Goal: Task Accomplishment & Management: Use online tool/utility

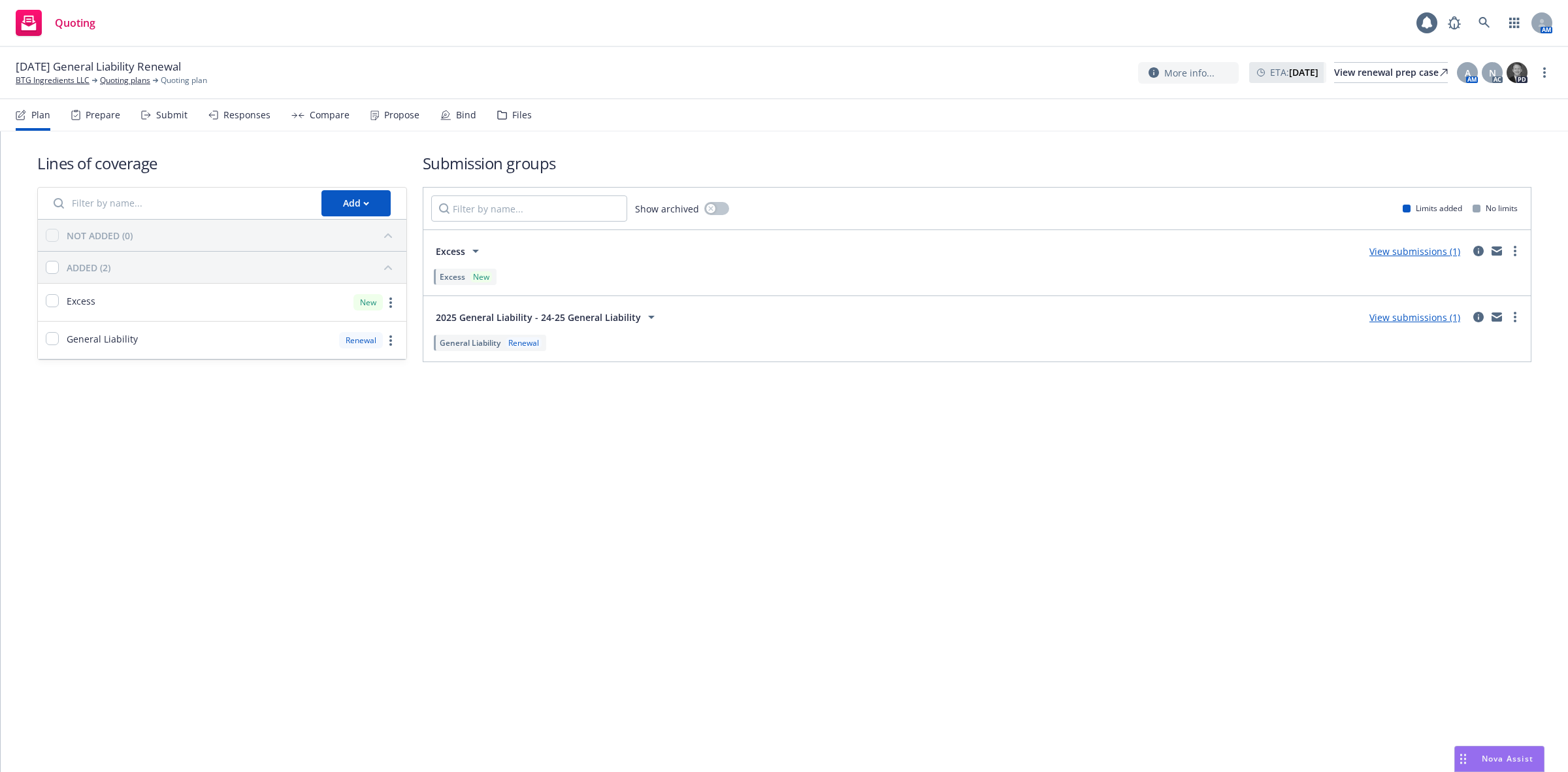
click at [395, 118] on div "Propose" at bounding box center [401, 115] width 35 height 10
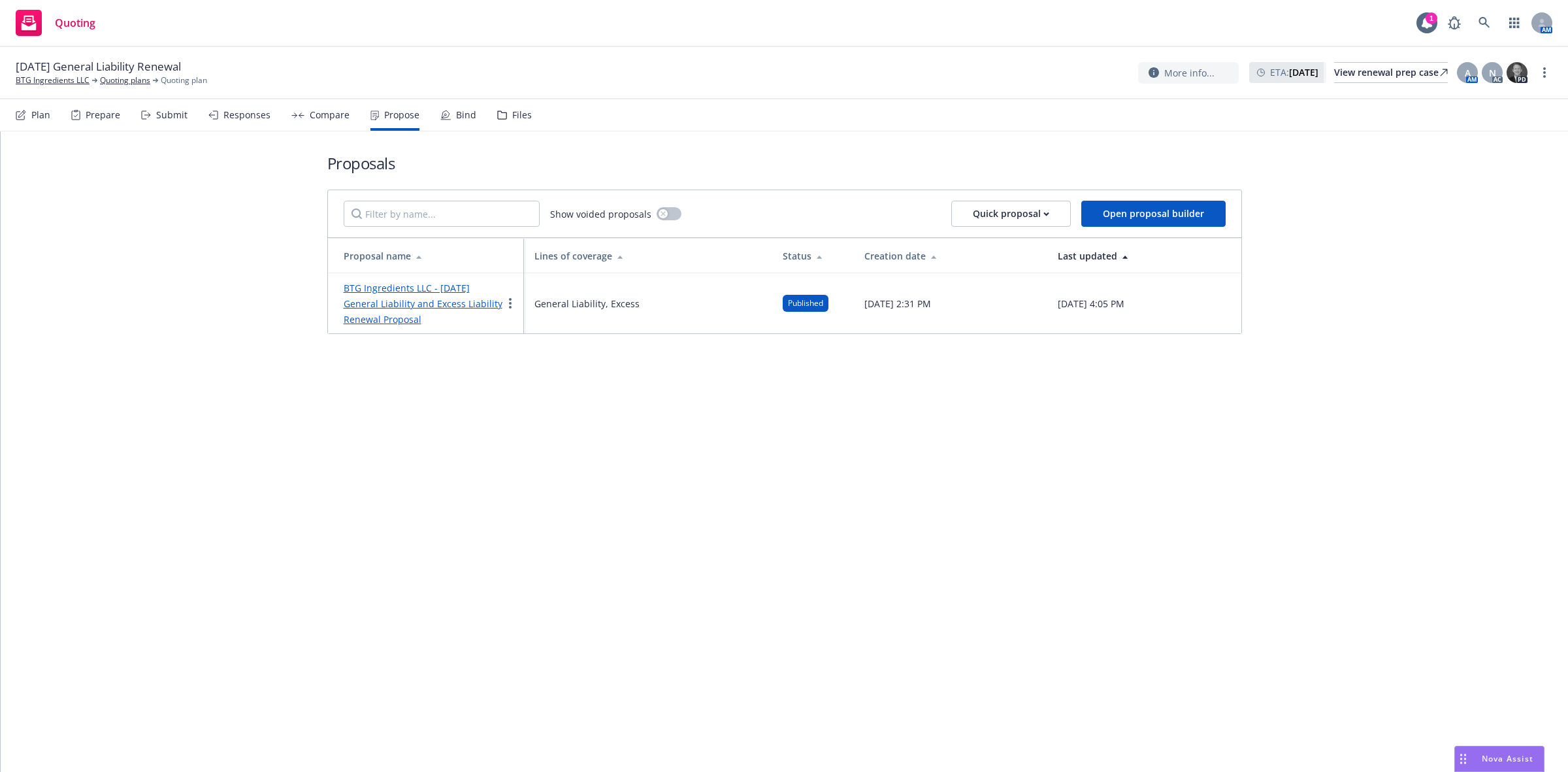
click at [416, 306] on link "BTG Ingredients LLC - [DATE] General Liability and Excess Liability Renewal Pro…" at bounding box center [423, 304] width 159 height 44
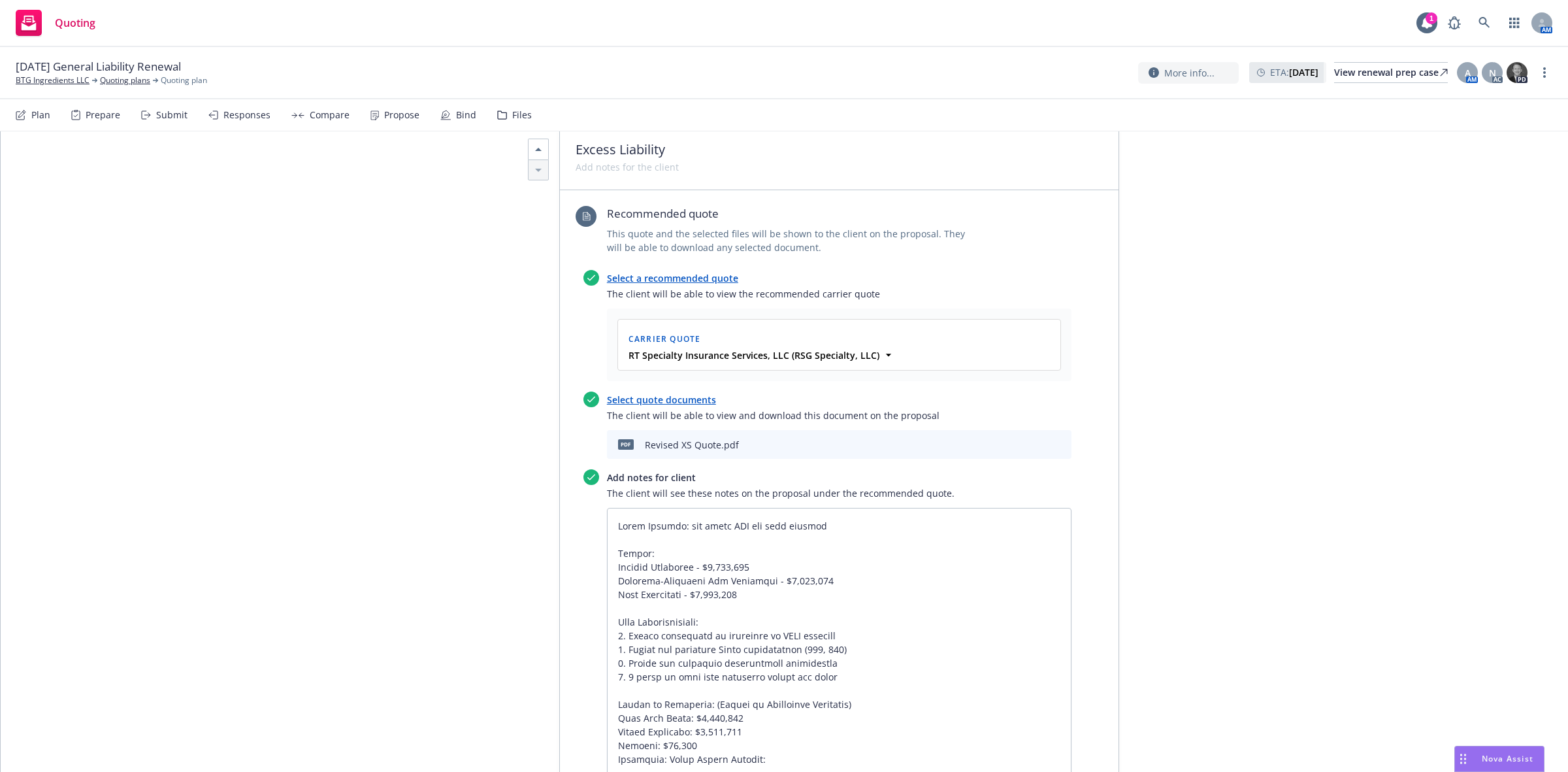
scroll to position [1725, 0]
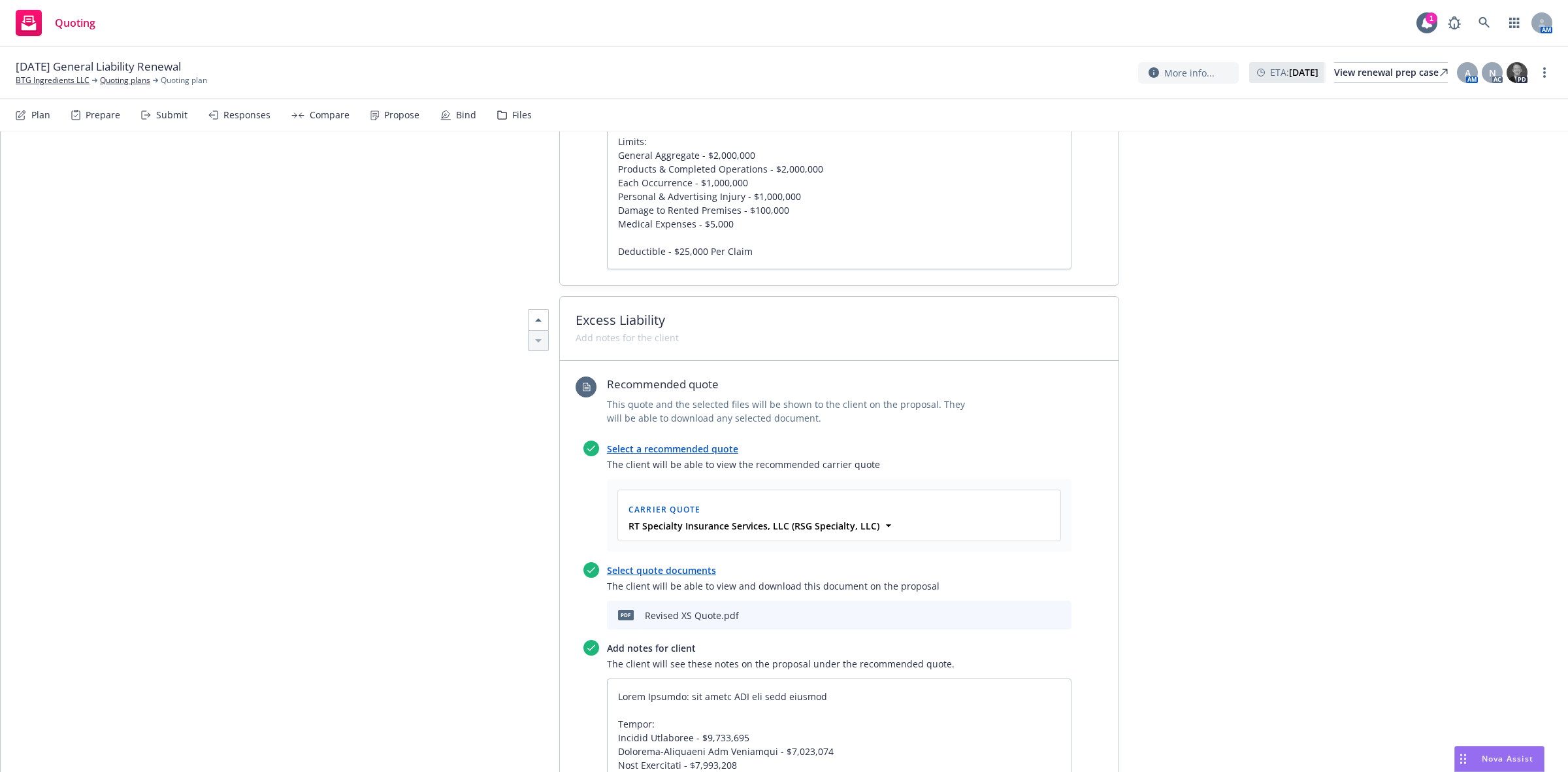
type textarea "x"
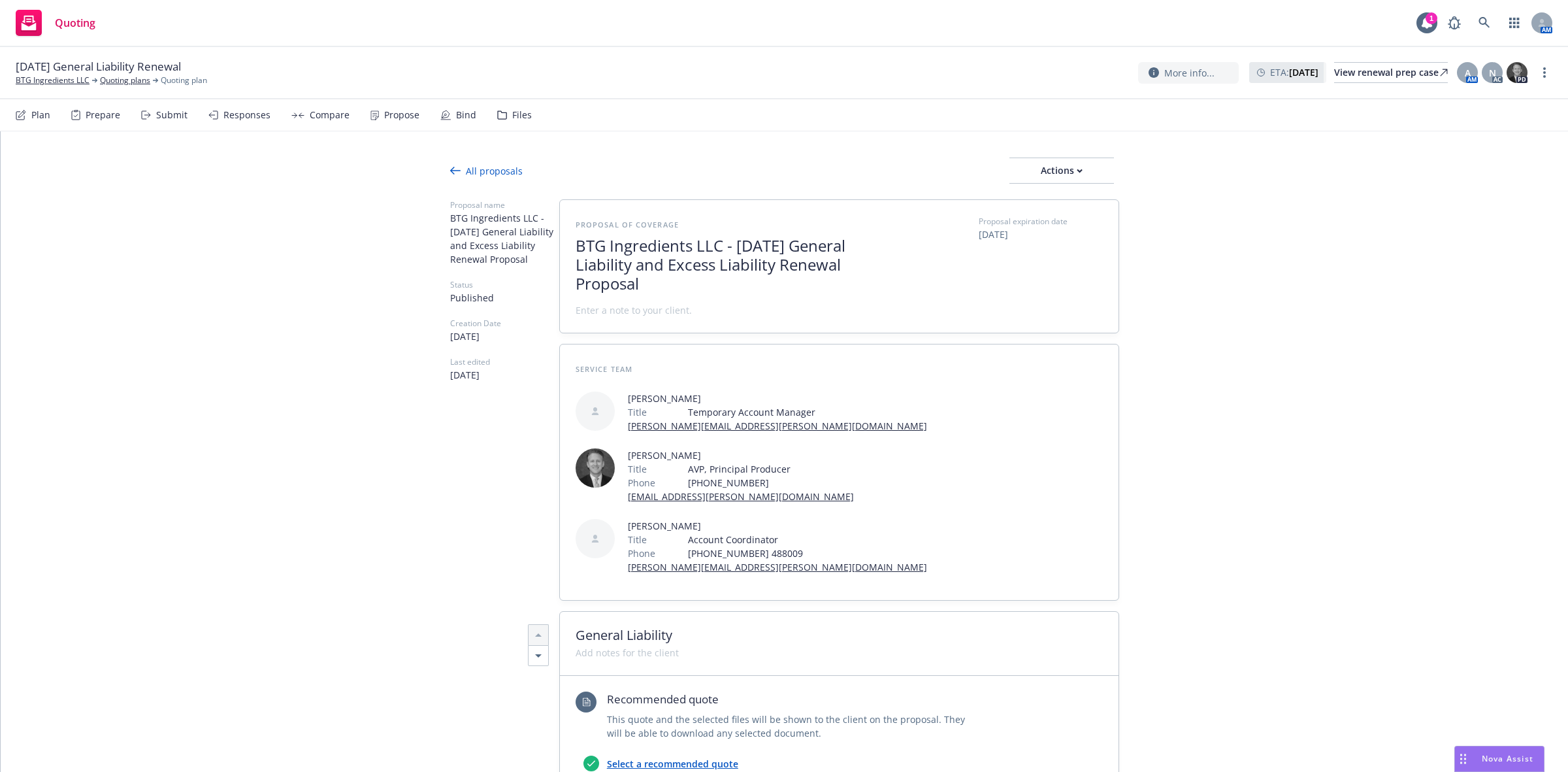
type textarea "x"
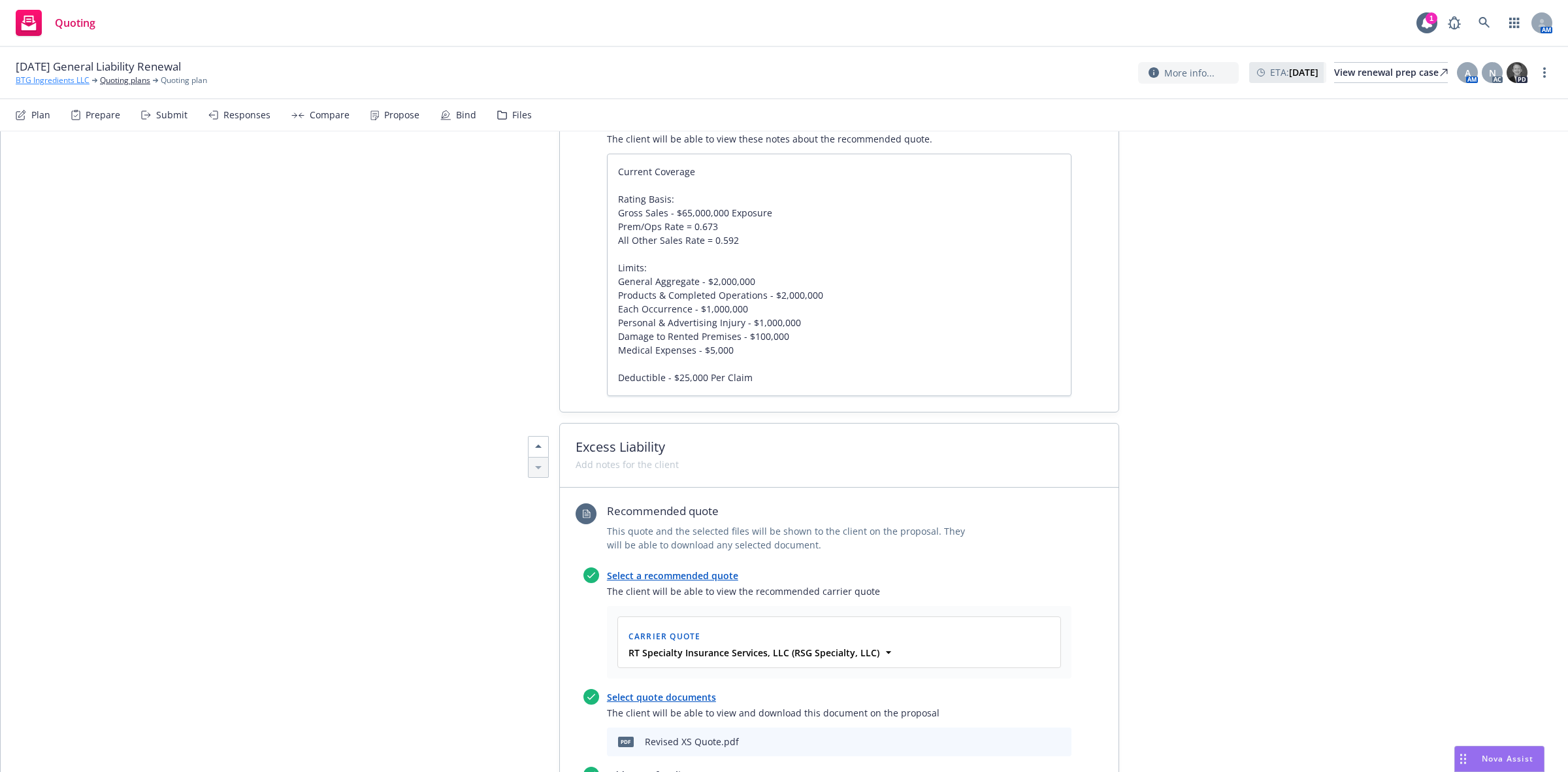
click at [56, 80] on link "BTG Ingredients LLC" at bounding box center [53, 81] width 74 height 12
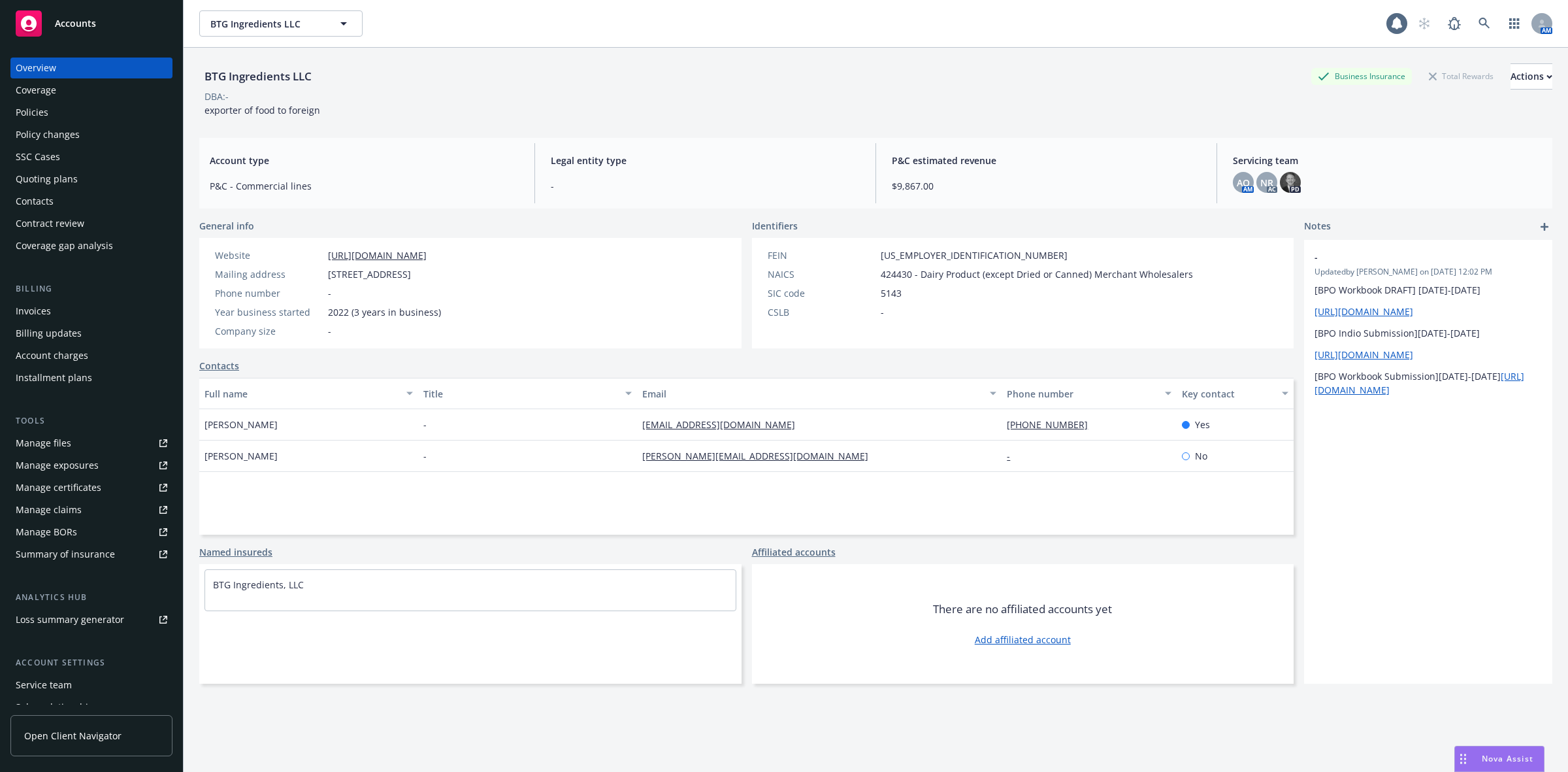
click at [63, 180] on div "Quoting plans" at bounding box center [47, 179] width 62 height 21
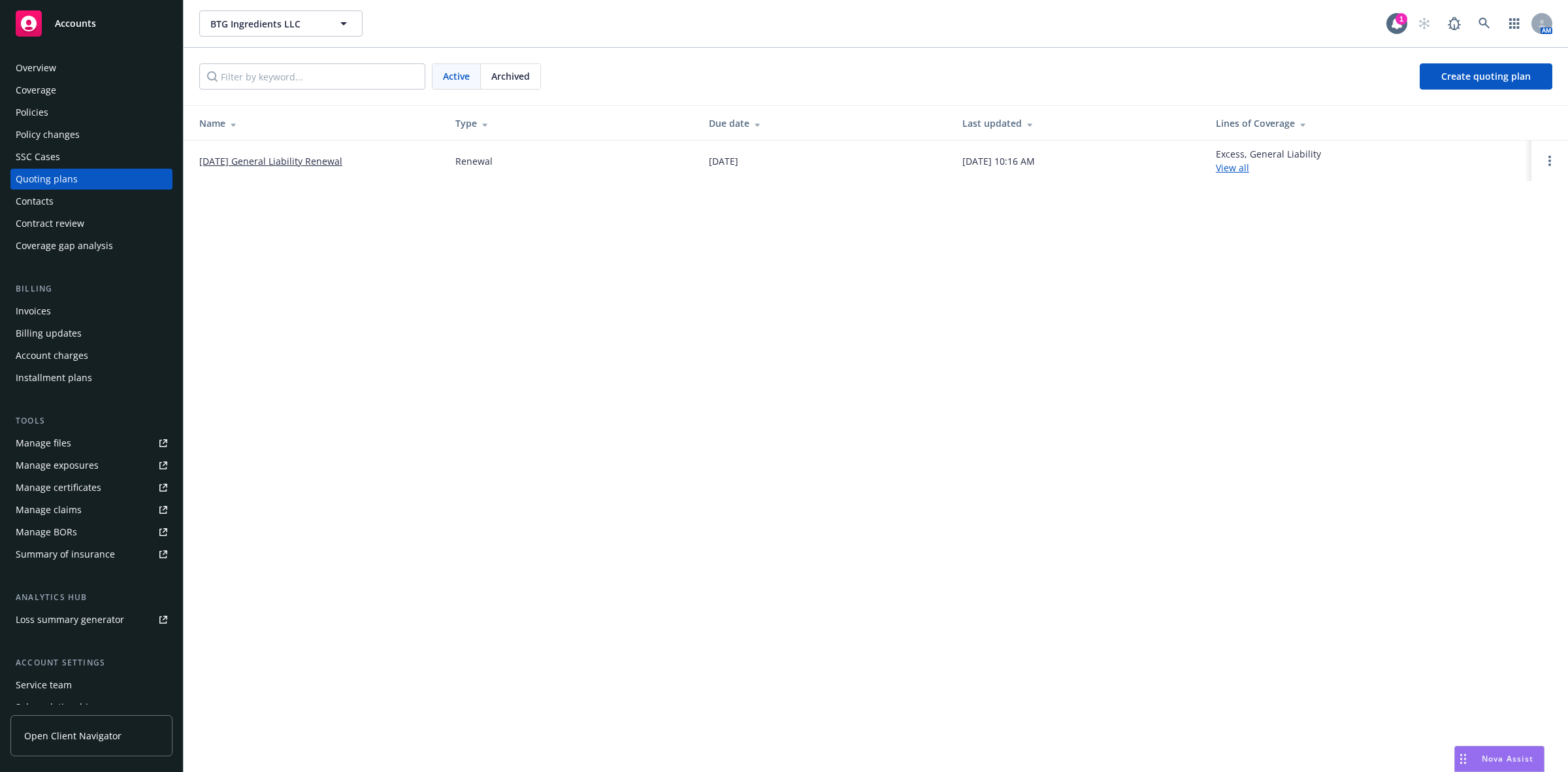
click at [322, 155] on link "[DATE] General Liability Renewal" at bounding box center [270, 161] width 143 height 14
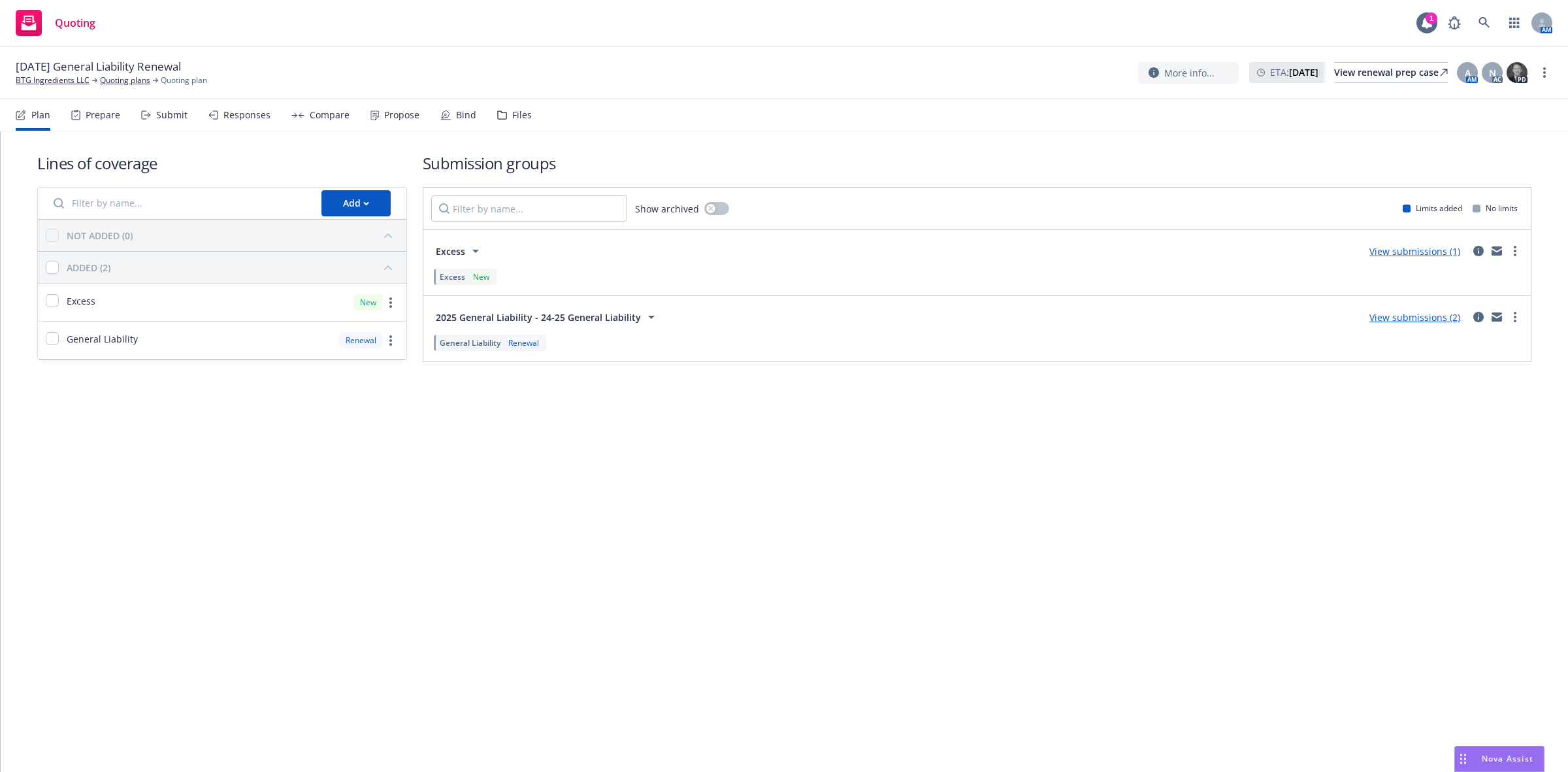
click at [95, 116] on div "Prepare" at bounding box center [103, 115] width 35 height 10
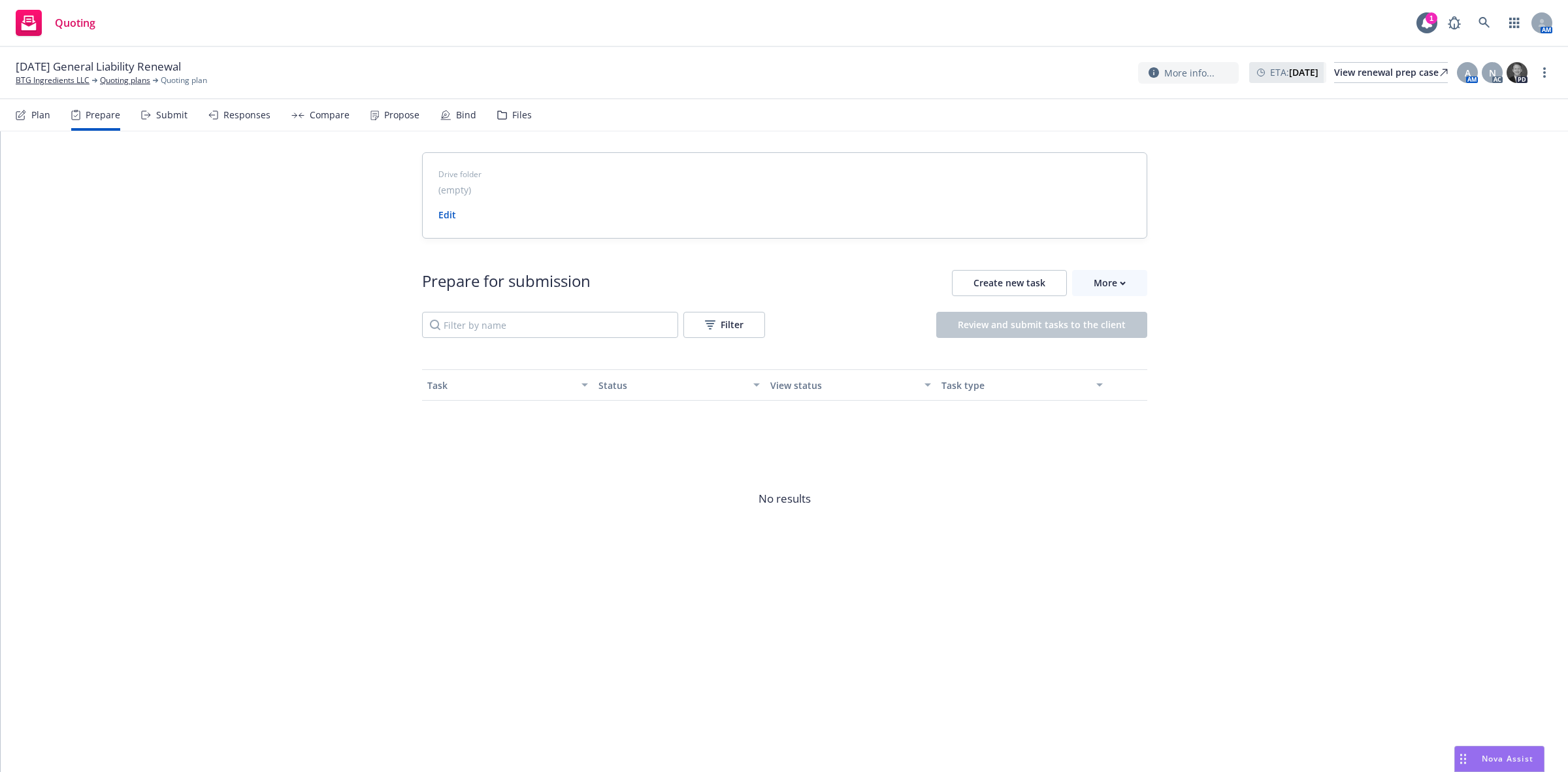
click at [165, 115] on div "Submit" at bounding box center [171, 115] width 31 height 10
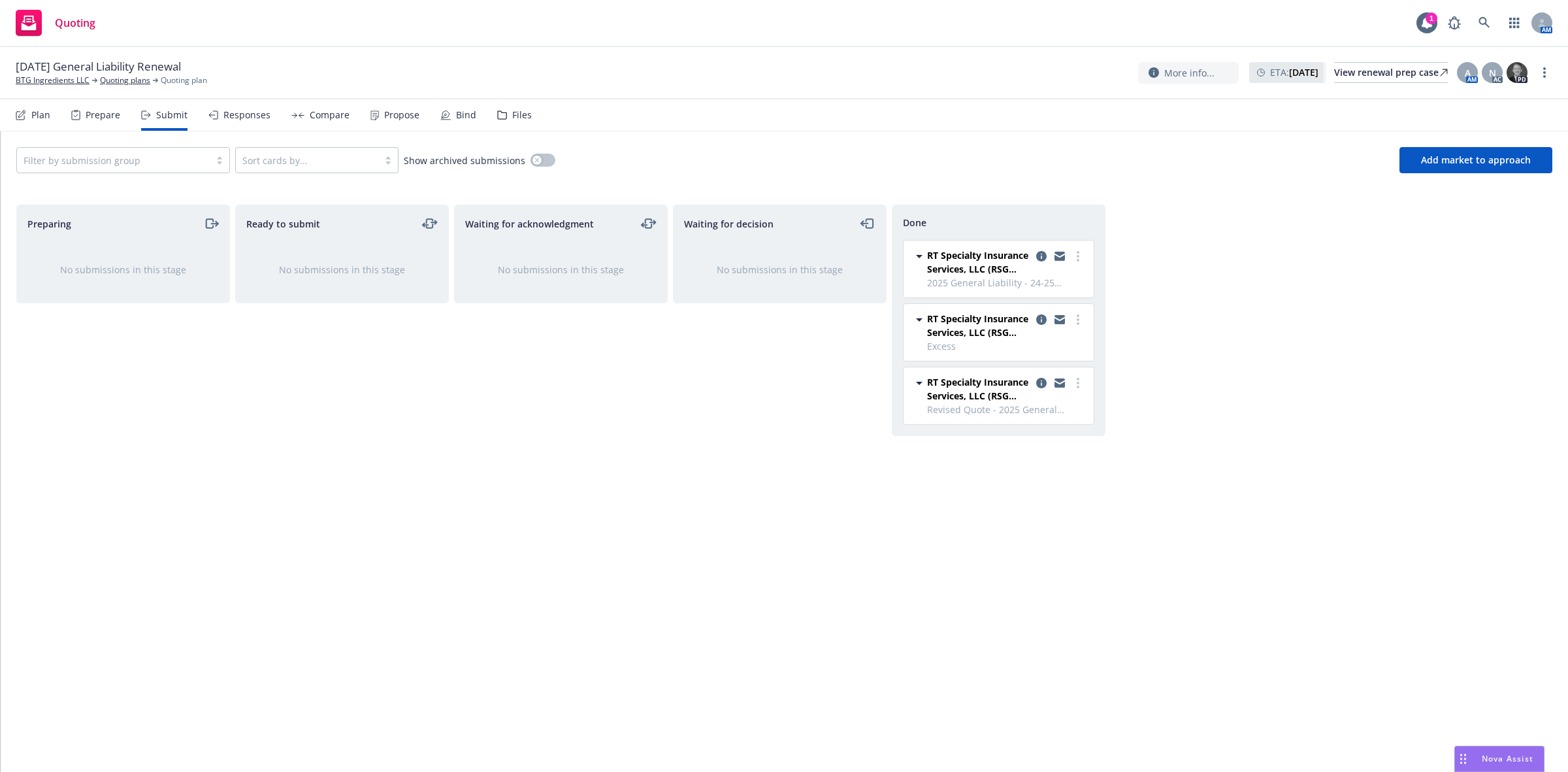
click at [418, 116] on div "Plan Prepare Submit Responses Compare Propose Bind Files" at bounding box center [274, 114] width 516 height 31
click at [394, 118] on div "Propose" at bounding box center [401, 115] width 35 height 10
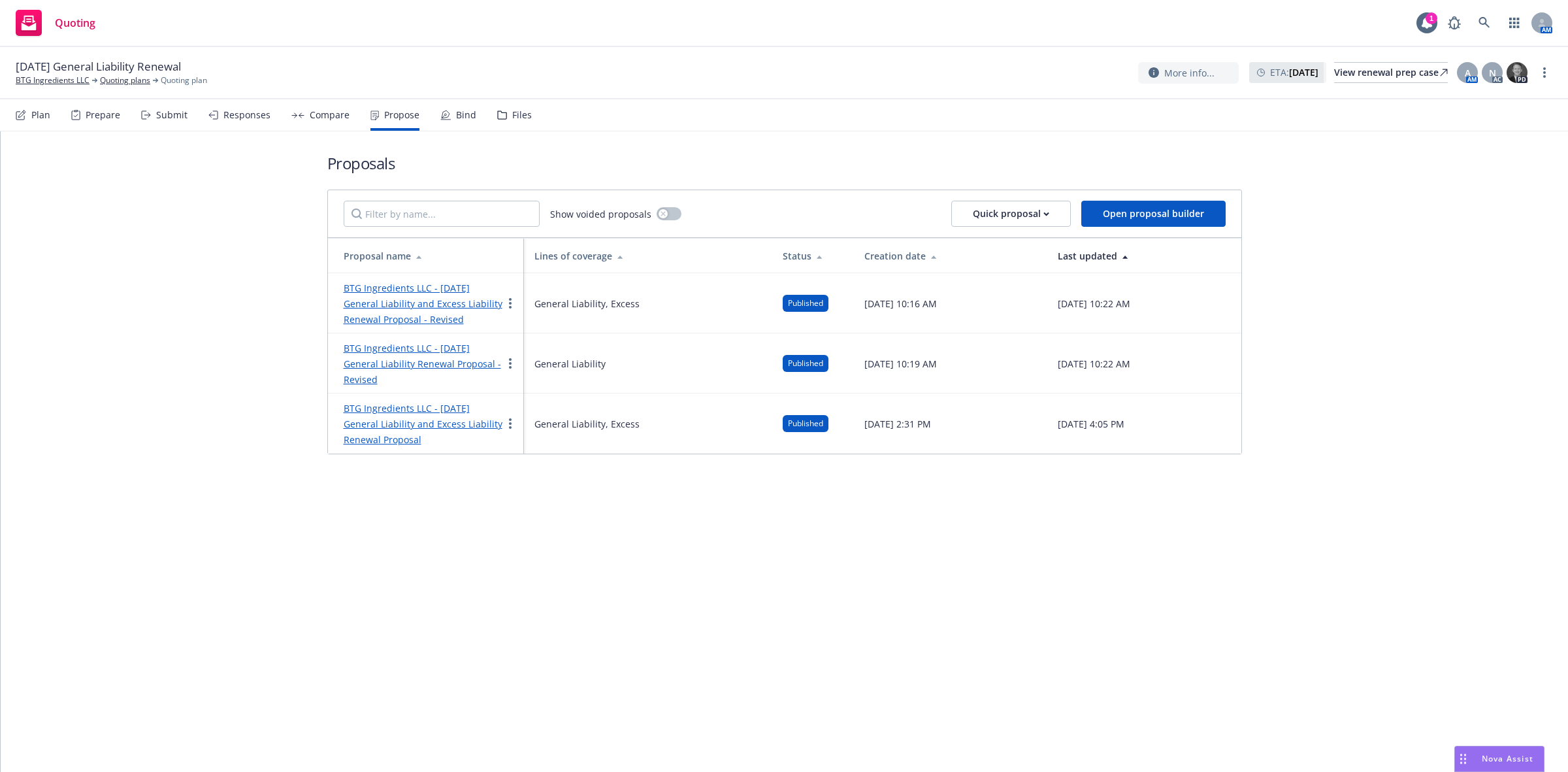
click at [363, 304] on link "BTG Ingredients LLC - 8/17/2025 General Liability and Excess Liability Renewal …" at bounding box center [423, 304] width 159 height 44
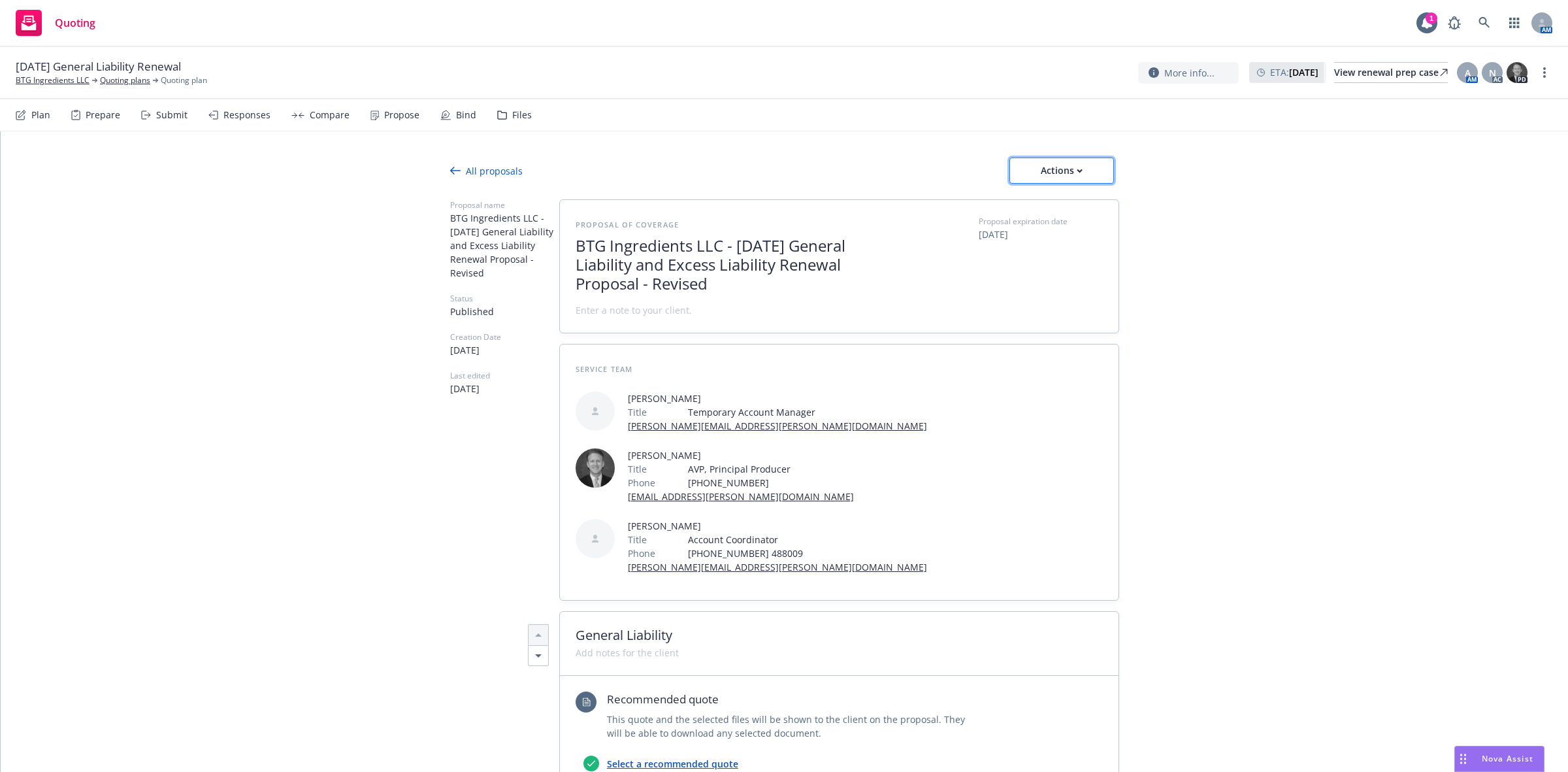
click at [1051, 172] on div "Actions" at bounding box center [1060, 170] width 61 height 25
click at [1045, 234] on span "See client view" at bounding box center [1051, 230] width 96 height 12
click at [490, 167] on div "All proposals" at bounding box center [486, 171] width 73 height 14
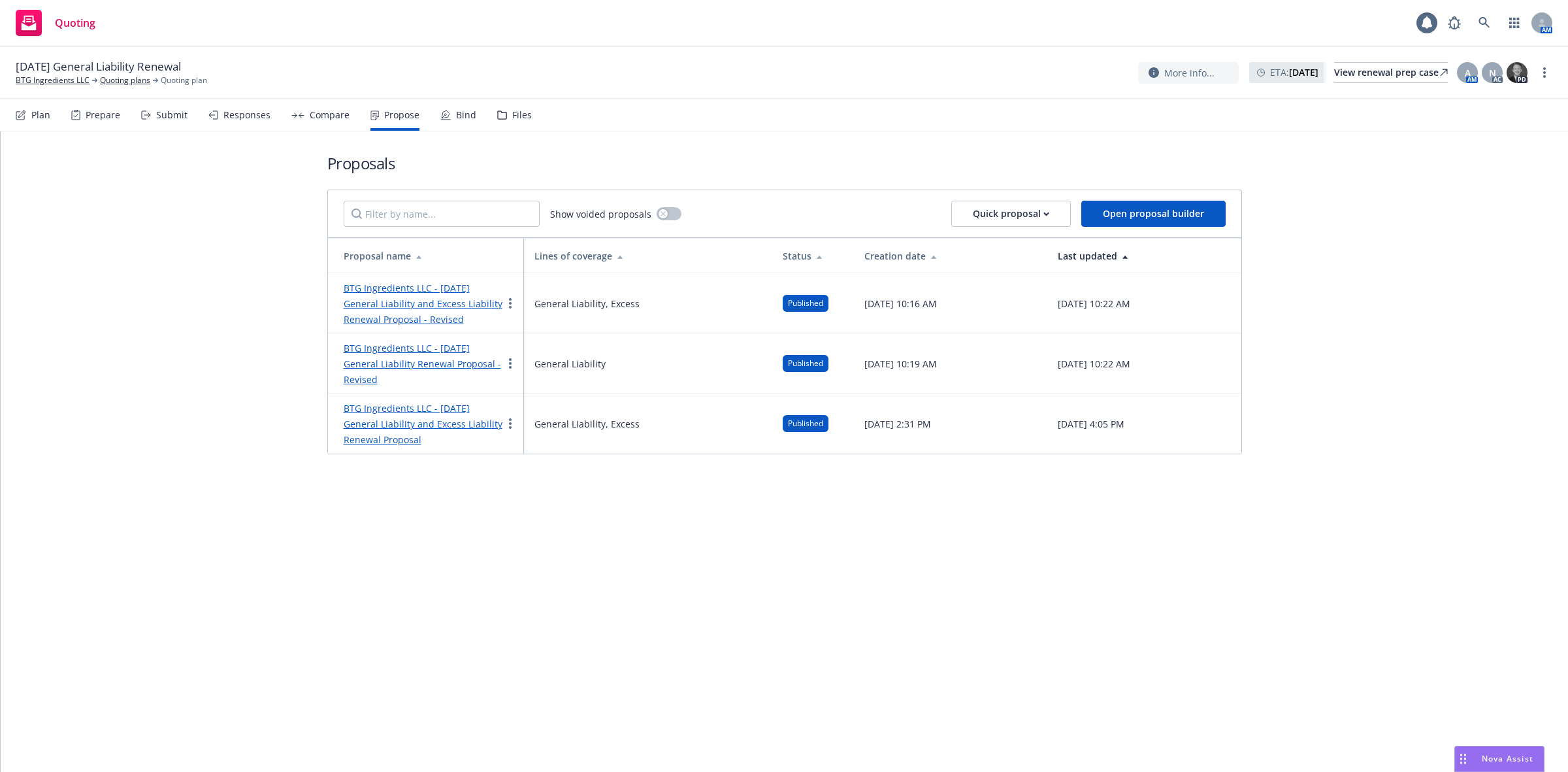
click at [380, 363] on link "BTG Ingredients LLC - 8/17/2025 General Liability Renewal Proposal - Revised" at bounding box center [423, 364] width 158 height 44
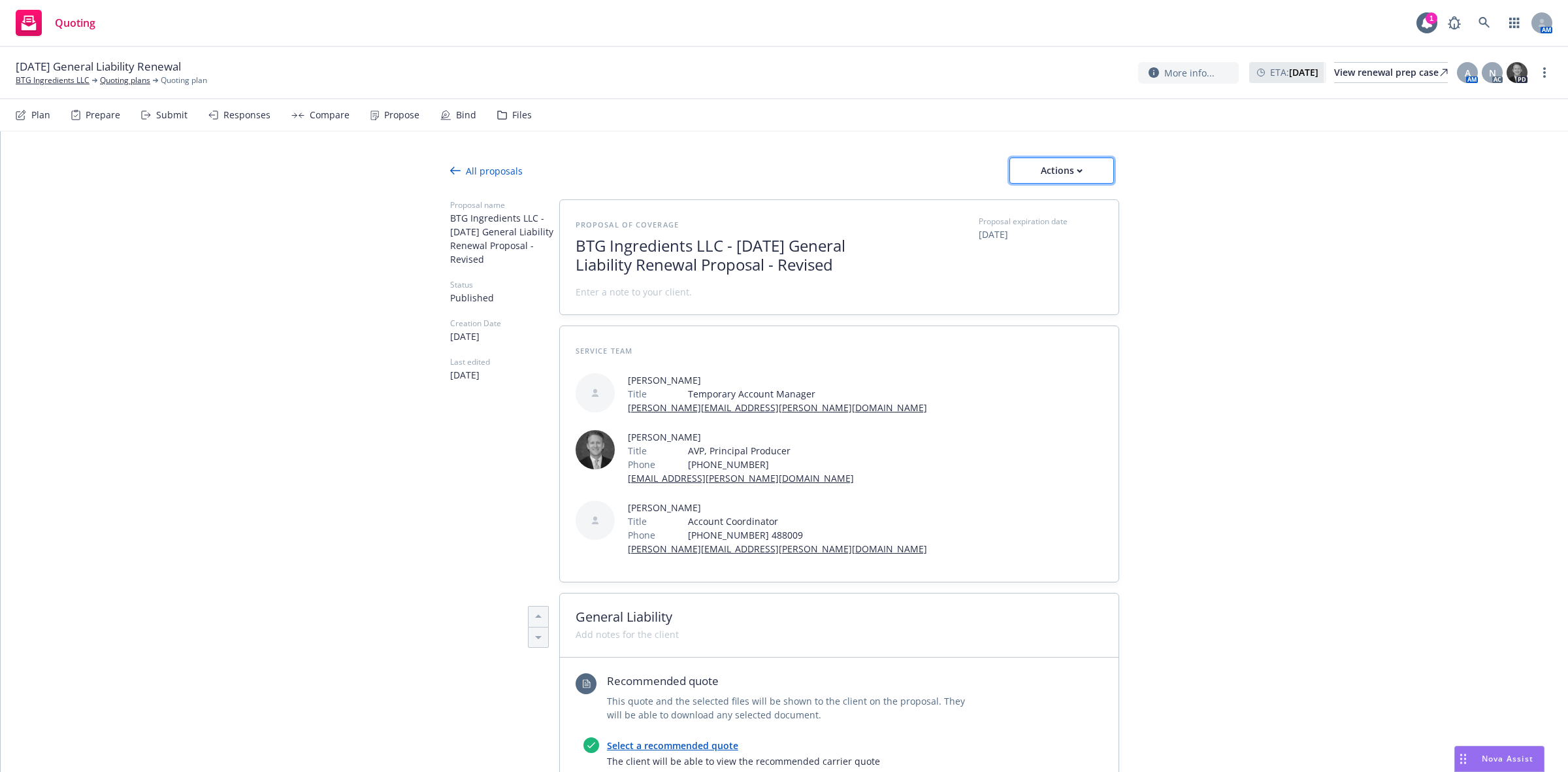
click at [1065, 167] on div "Actions" at bounding box center [1060, 170] width 61 height 25
click at [1039, 231] on span "See client view" at bounding box center [1051, 230] width 96 height 12
click at [1011, 180] on button "Actions" at bounding box center [1061, 171] width 105 height 26
click at [1050, 207] on span "Copy proposal link" at bounding box center [1059, 204] width 112 height 12
type textarea "x"
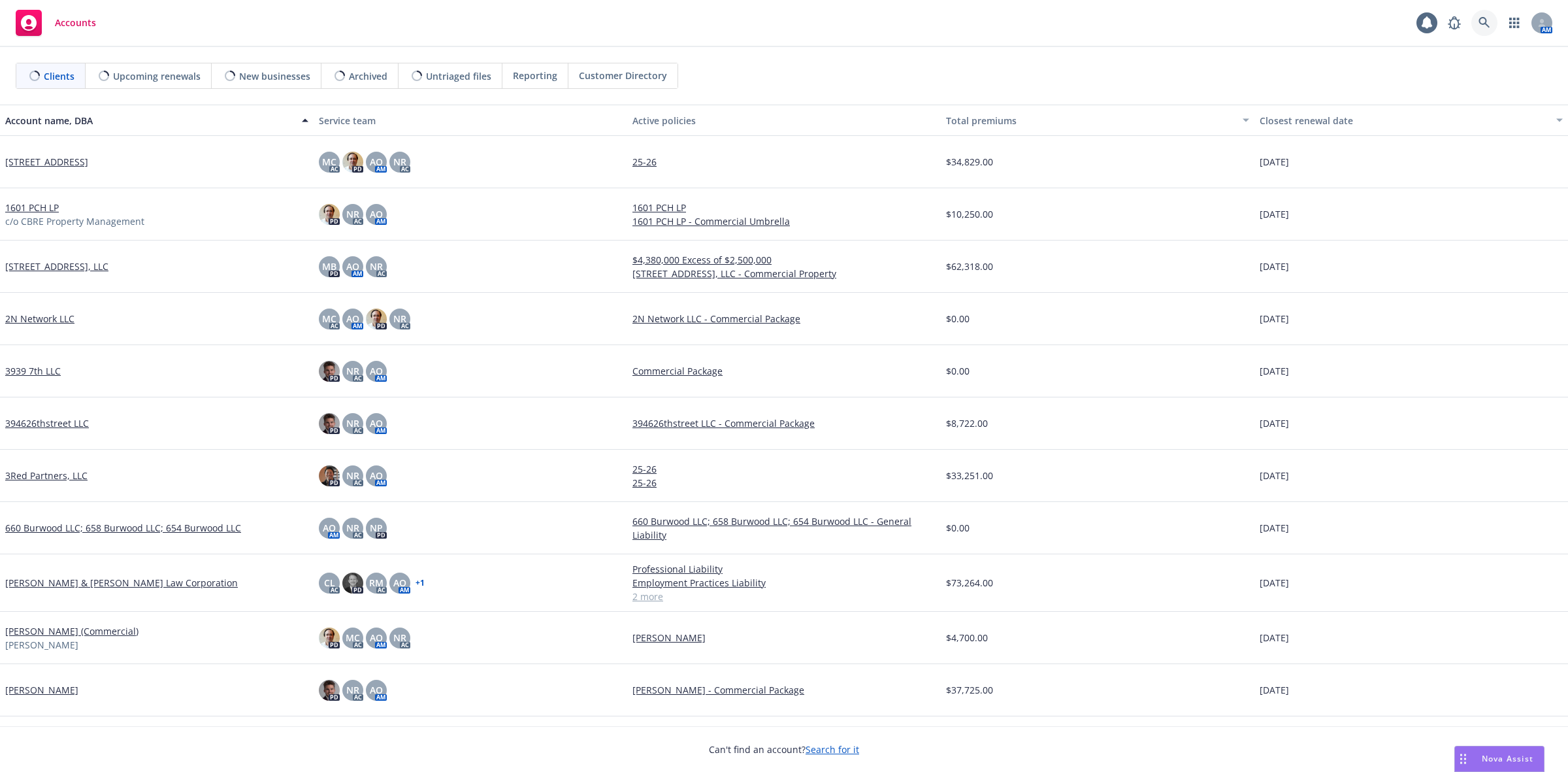
click at [1480, 23] on icon at bounding box center [1483, 22] width 11 height 11
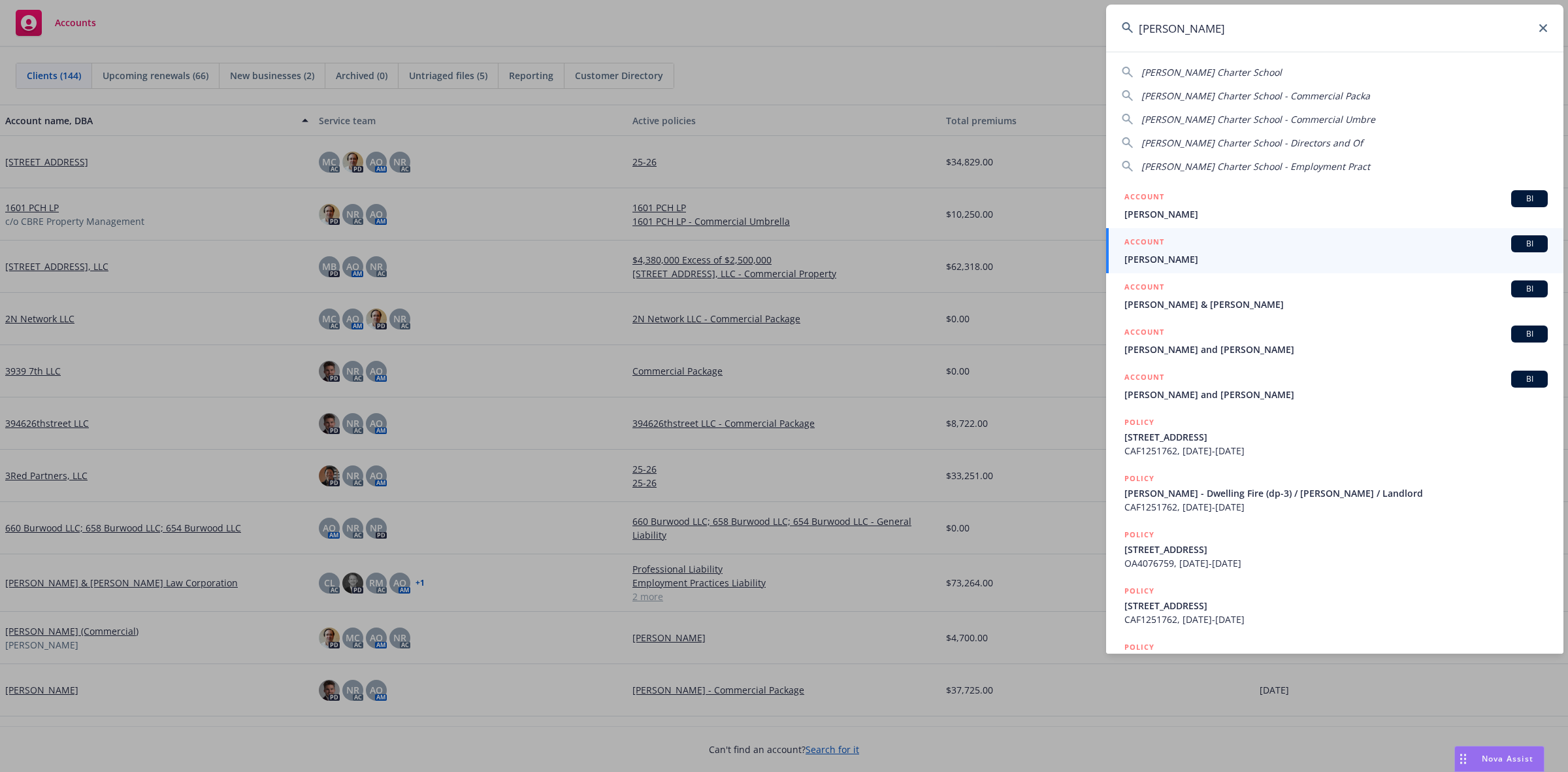
click at [1277, 73] on span "Theresa Hessling Charter School" at bounding box center [1211, 72] width 141 height 12
type input "Theresa Hessling Charter School"
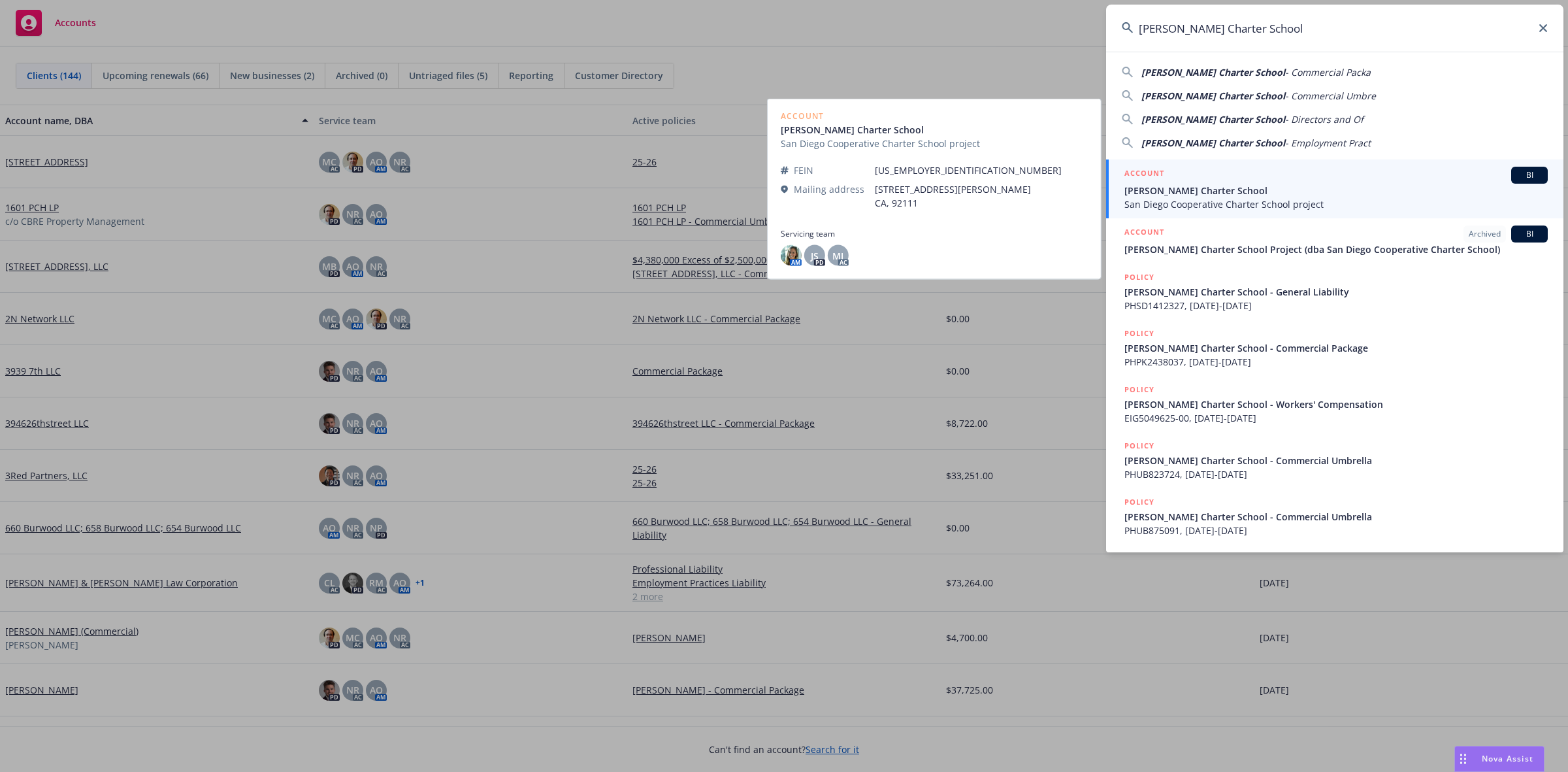
click at [1242, 176] on div "ACCOUNT BI" at bounding box center [1336, 175] width 424 height 17
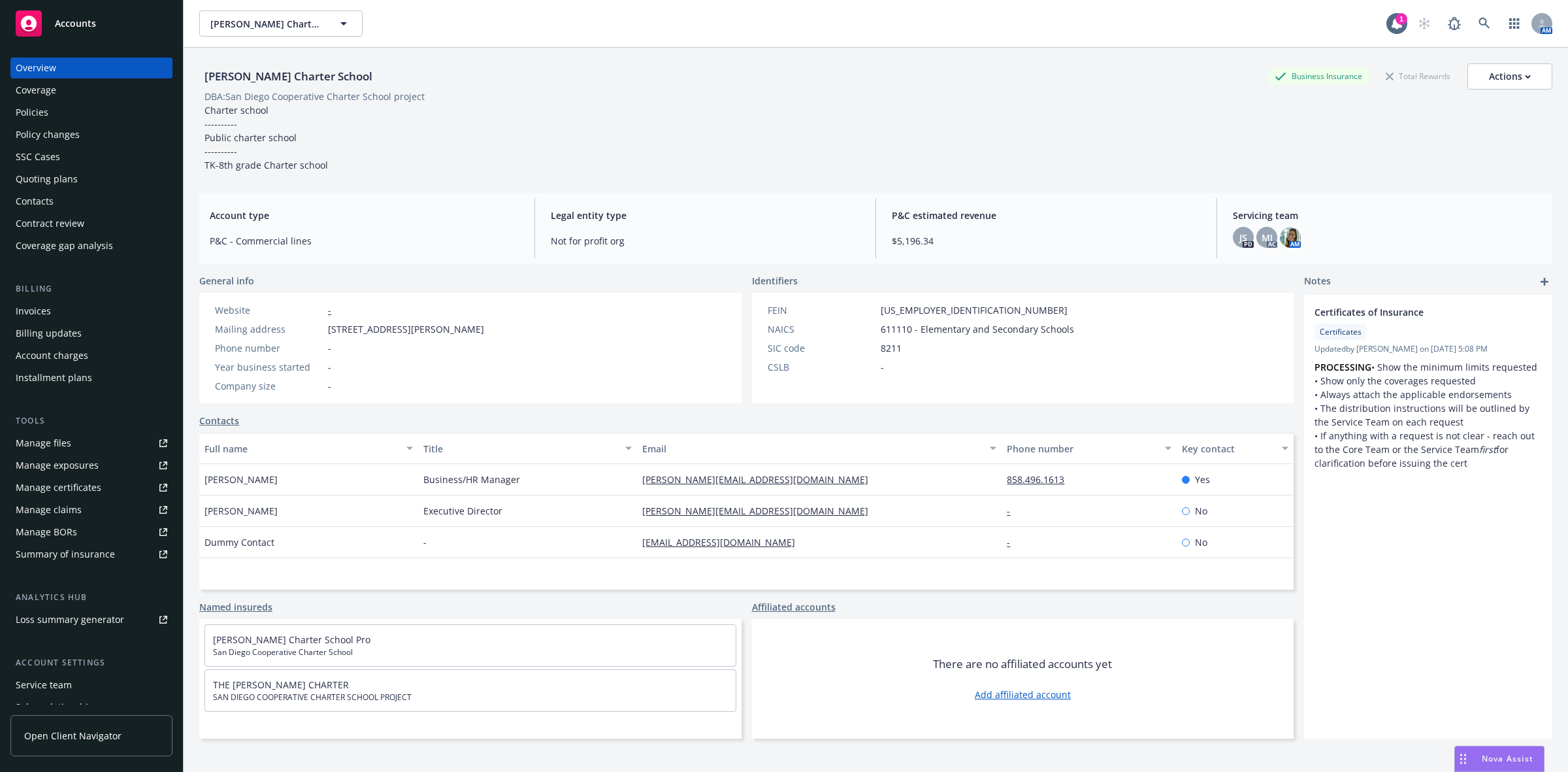
click at [88, 171] on div "Quoting plans" at bounding box center [92, 179] width 152 height 21
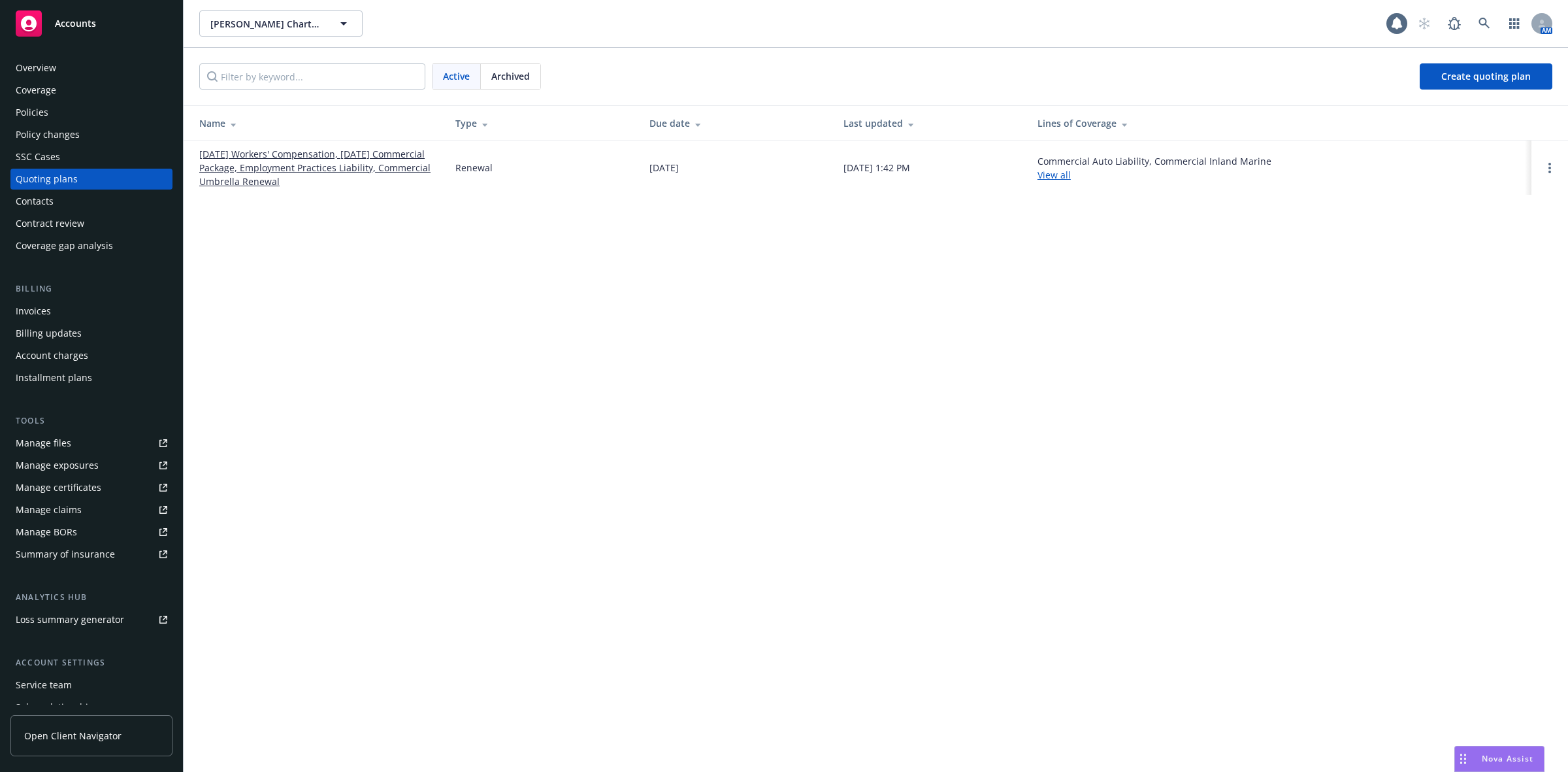
click at [235, 180] on link "08/01/25 Workers' Compensation, 08/20/25 Commercial Package, Employment Practic…" at bounding box center [316, 167] width 235 height 41
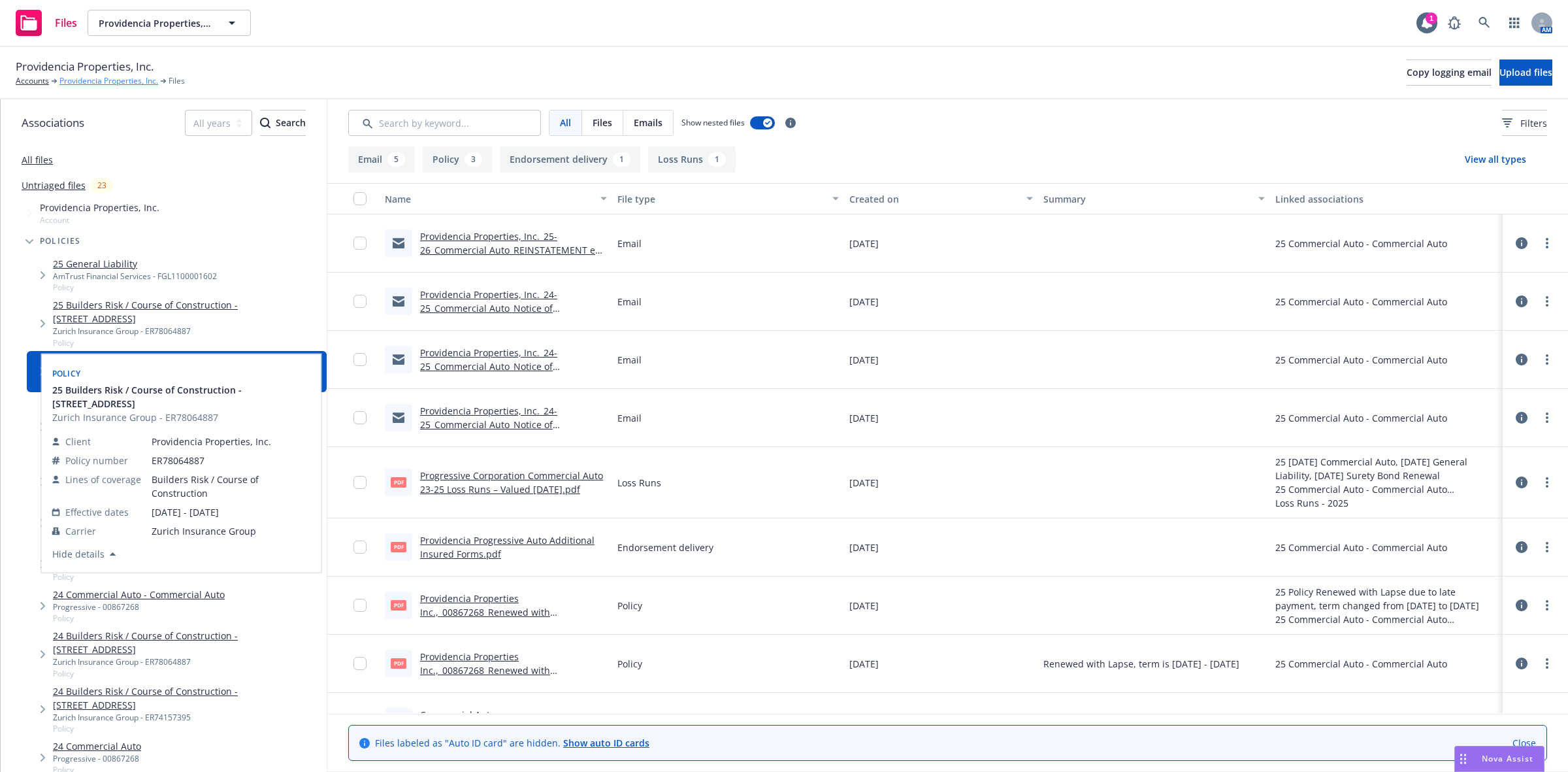
click at [95, 78] on link "Providencia Properties, Inc." at bounding box center [108, 81] width 99 height 12
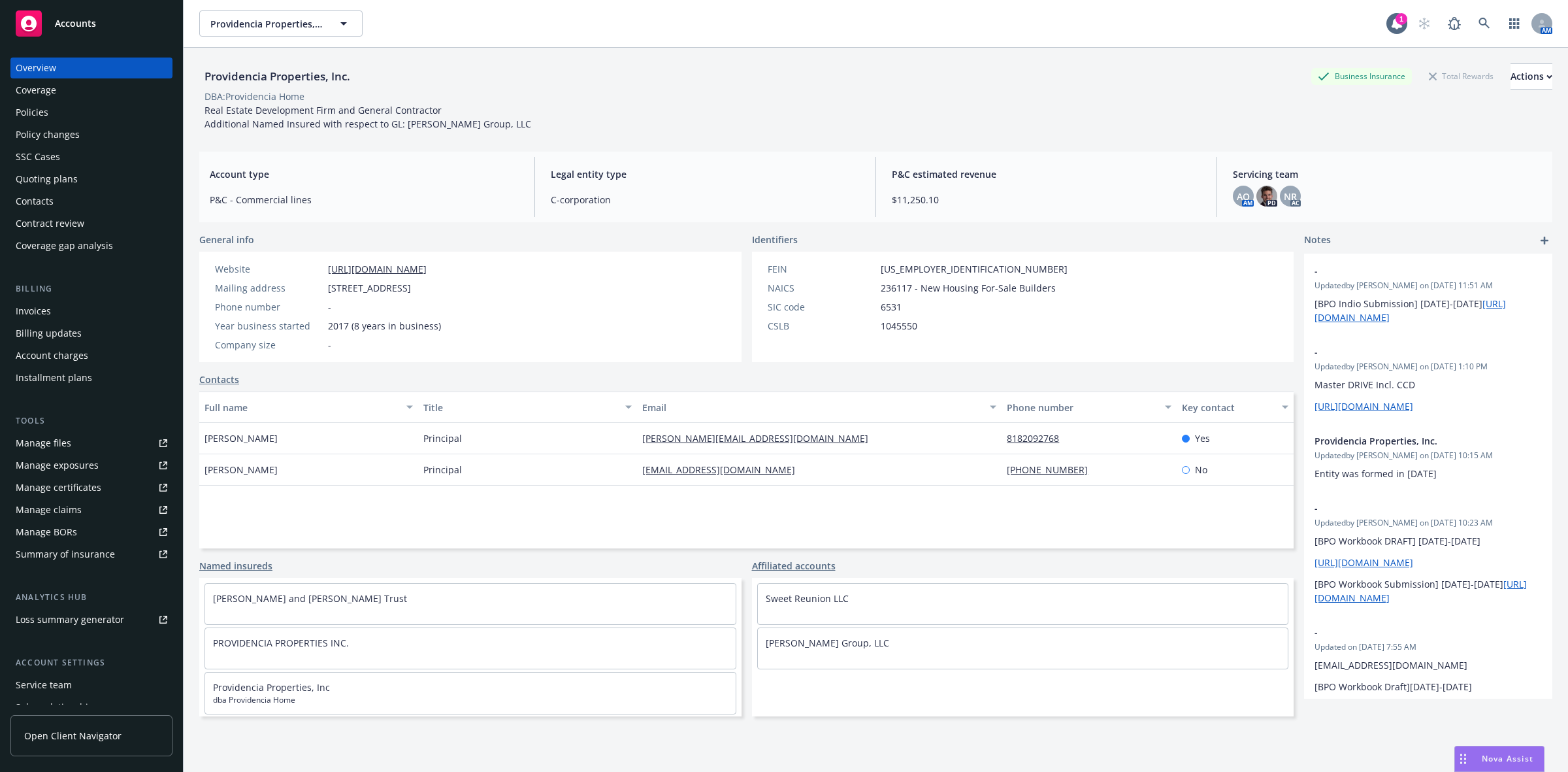
click at [85, 103] on div "Policies" at bounding box center [92, 112] width 152 height 21
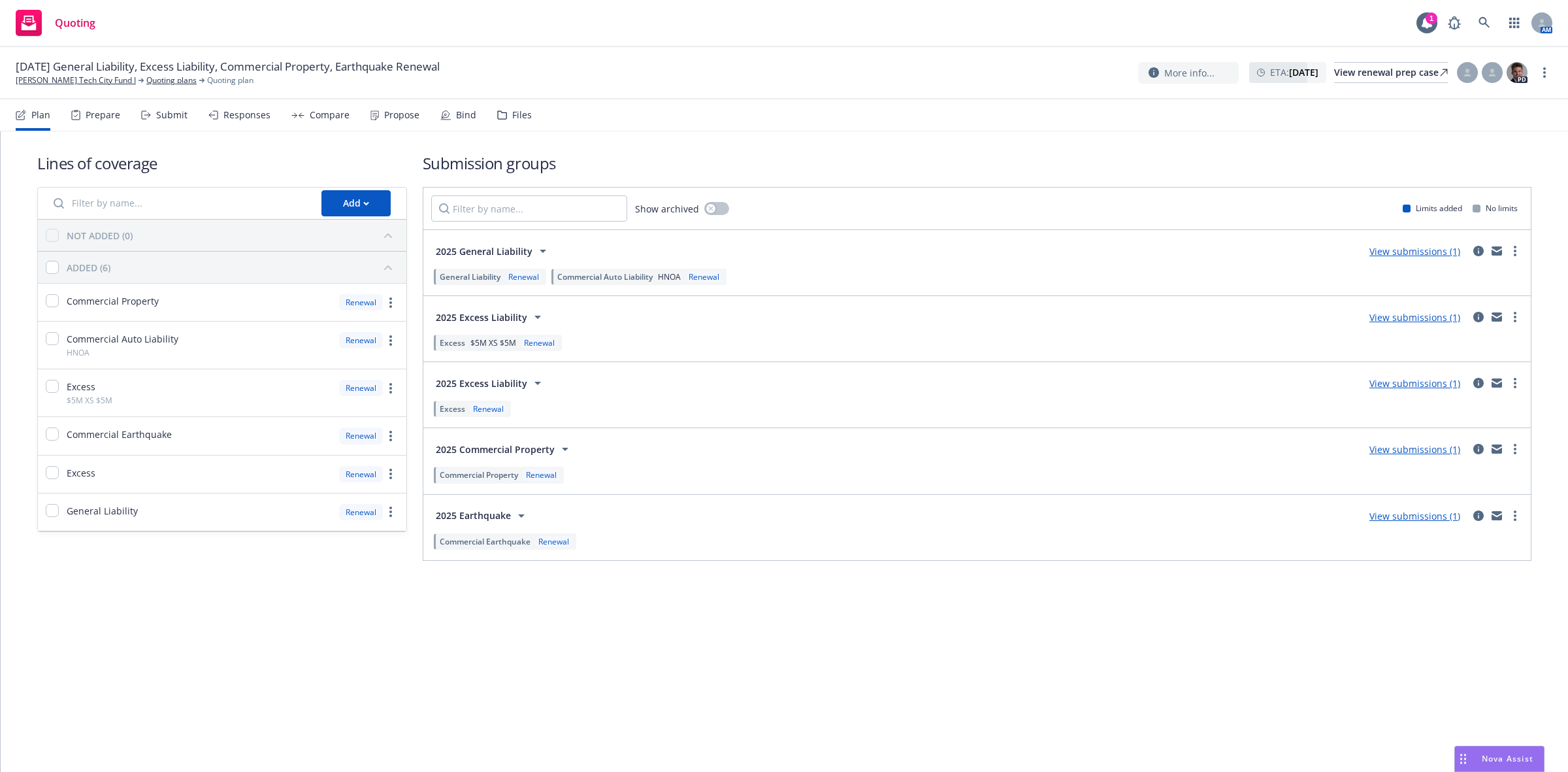
click at [89, 122] on div "Prepare" at bounding box center [95, 114] width 49 height 31
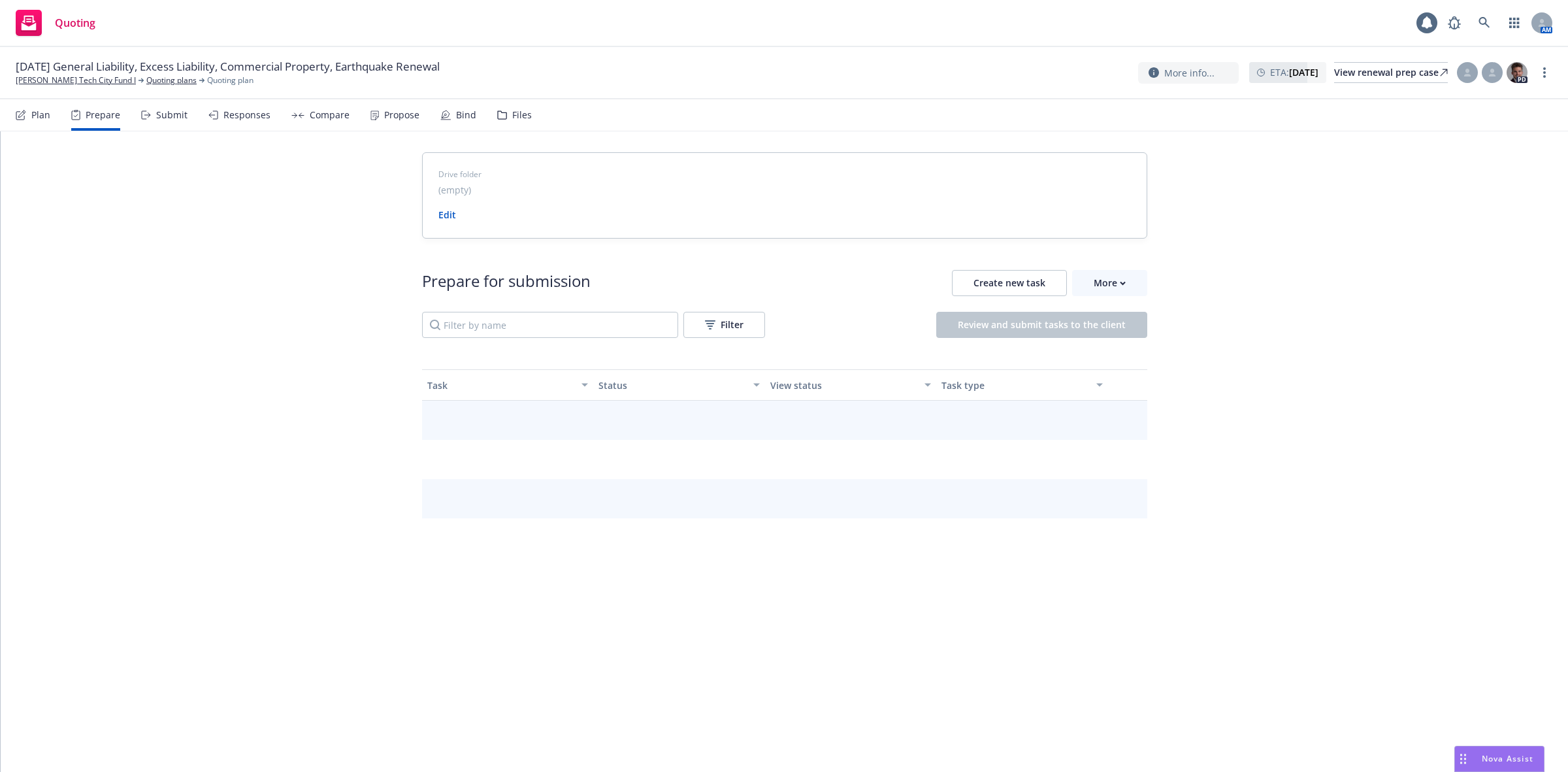
click at [178, 122] on div "Submit" at bounding box center [164, 114] width 46 height 31
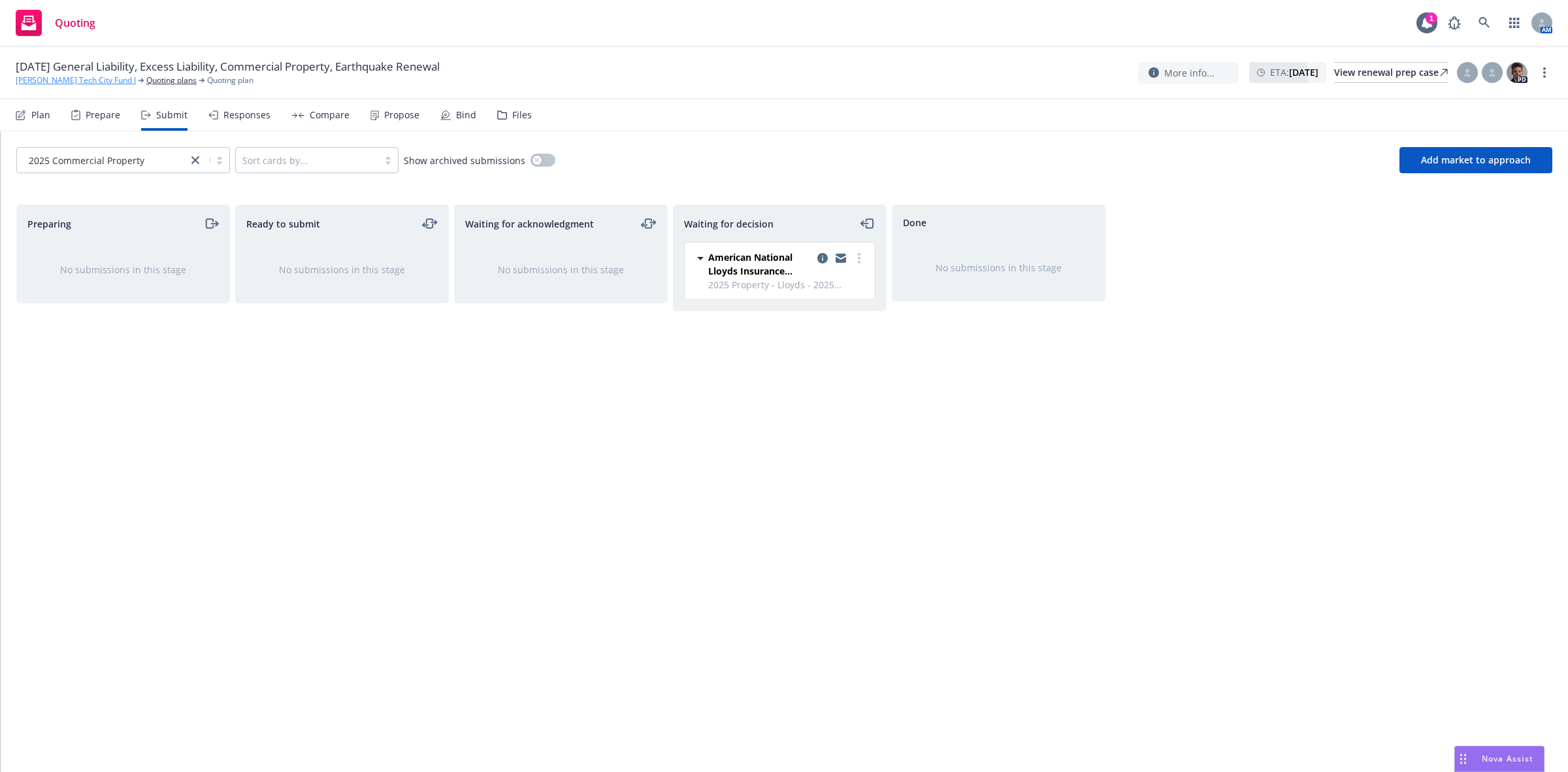
click at [50, 82] on link "[PERSON_NAME] Tech City Fund I" at bounding box center [76, 81] width 120 height 12
